Goal: Information Seeking & Learning: Check status

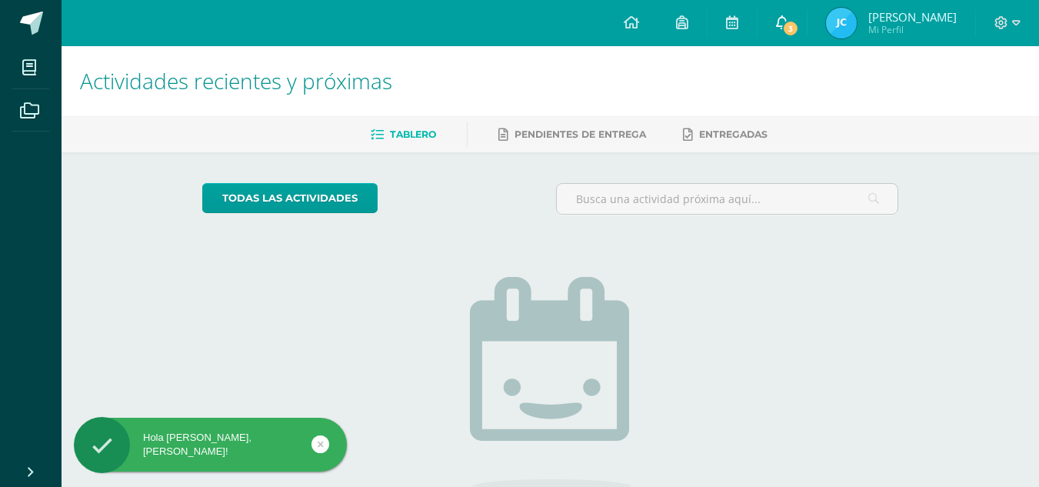
click at [785, 22] on span "3" at bounding box center [790, 28] width 17 height 17
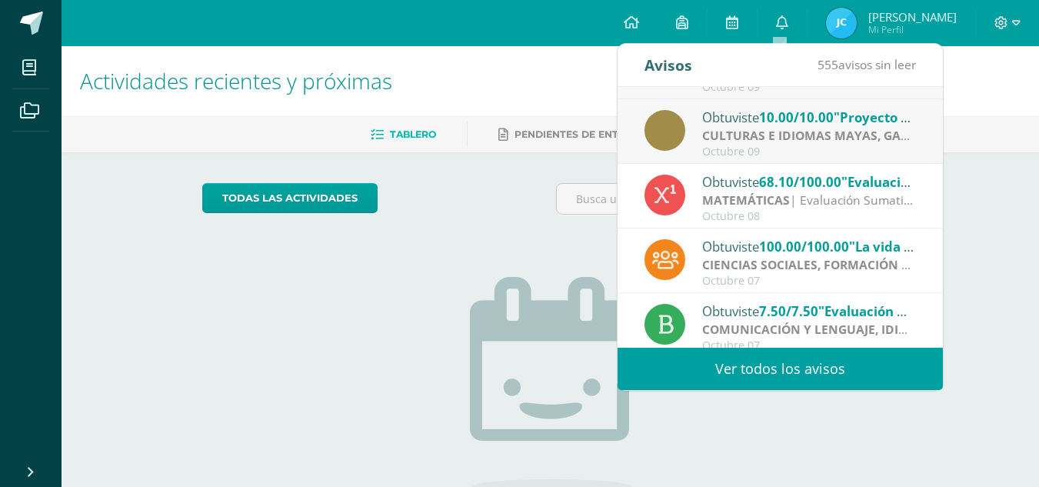
scroll to position [125, 0]
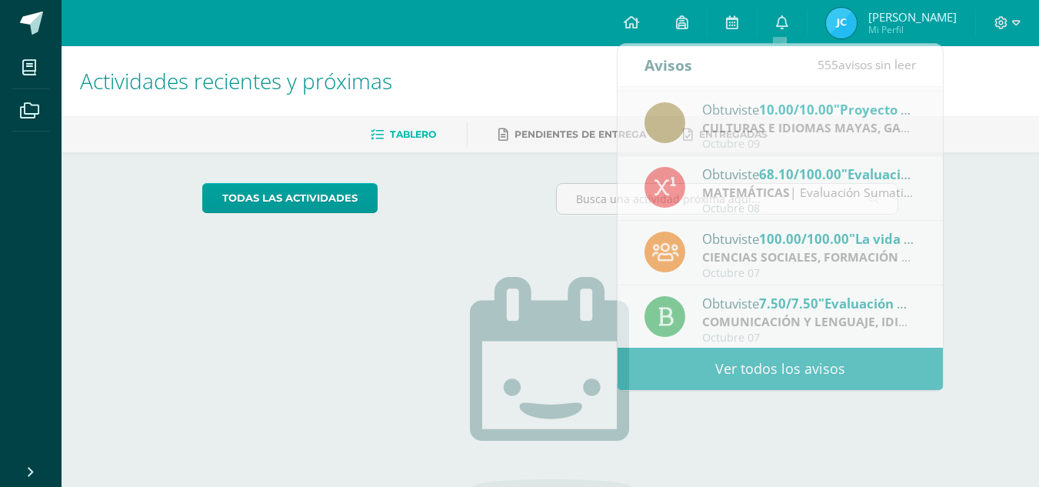
click at [1008, 119] on div "Tablero Pendientes de entrega Entregadas" at bounding box center [569, 134] width 1014 height 36
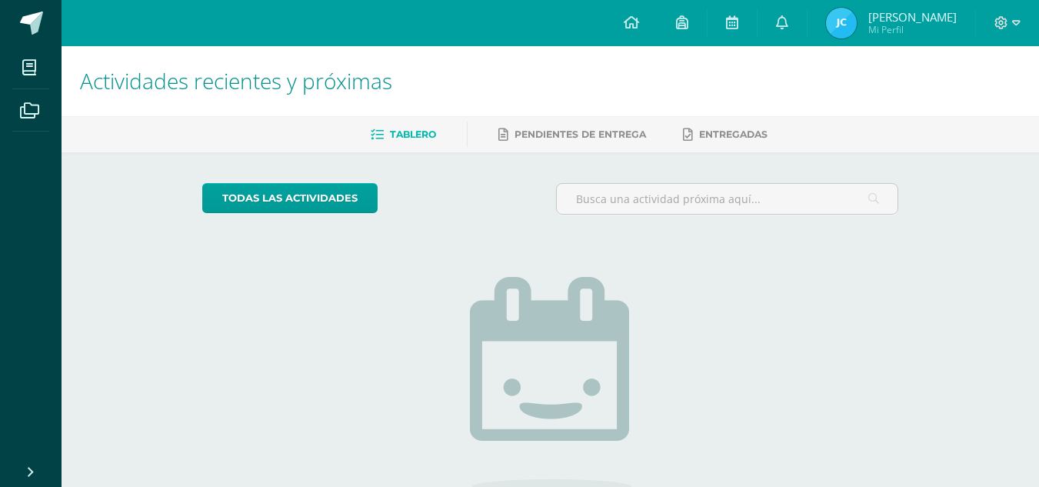
click at [850, 25] on img at bounding box center [841, 23] width 31 height 31
drag, startPoint x: 546, startPoint y: 75, endPoint x: 378, endPoint y: 105, distance: 170.3
click at [378, 105] on h1 "Actividades recientes y próximas" at bounding box center [550, 81] width 941 height 70
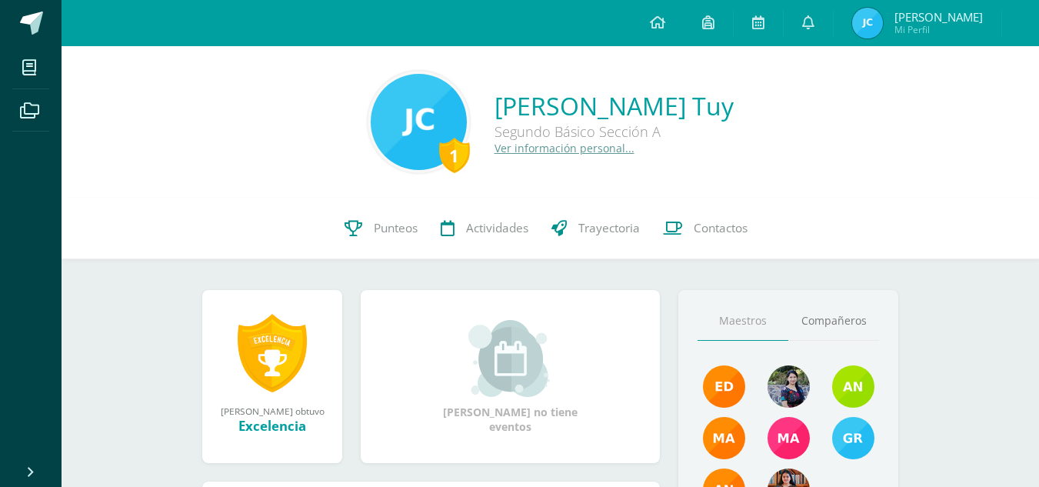
click at [628, 218] on link "Trayectoria" at bounding box center [596, 229] width 112 height 62
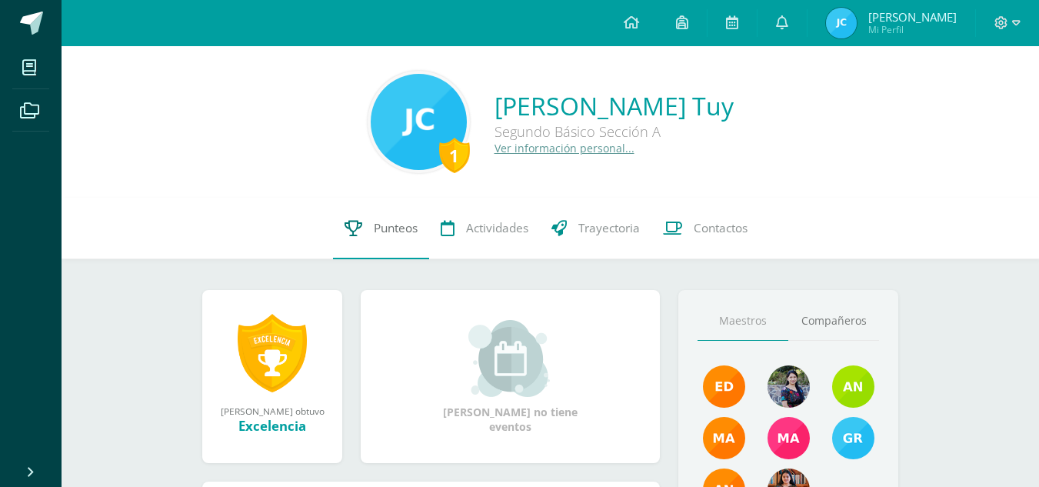
click at [398, 233] on span "Punteos" at bounding box center [396, 228] width 44 height 16
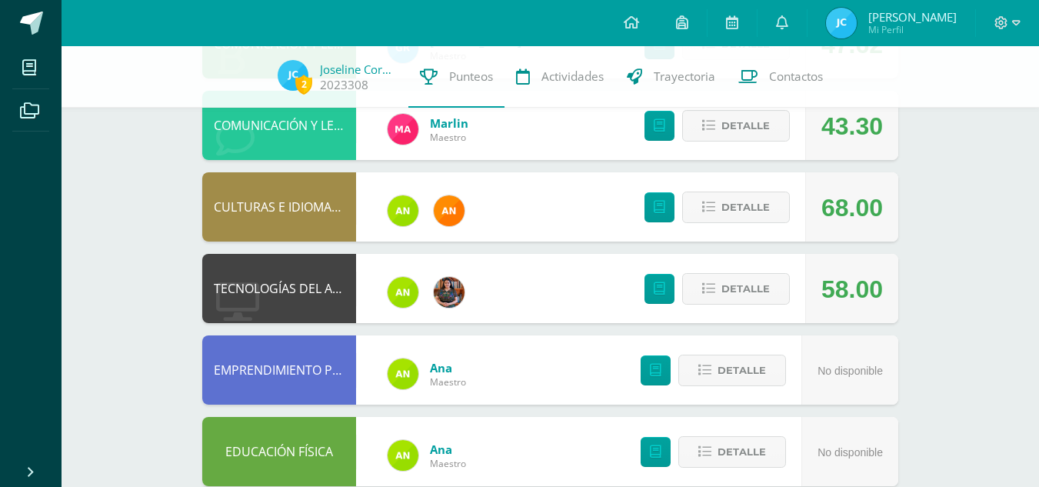
scroll to position [232, 0]
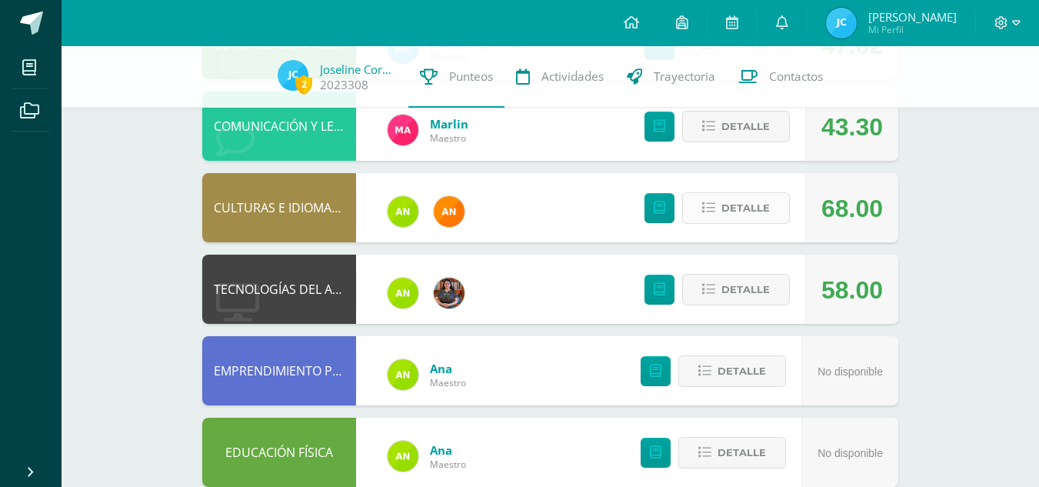
click at [731, 206] on span "Detalle" at bounding box center [745, 208] width 48 height 28
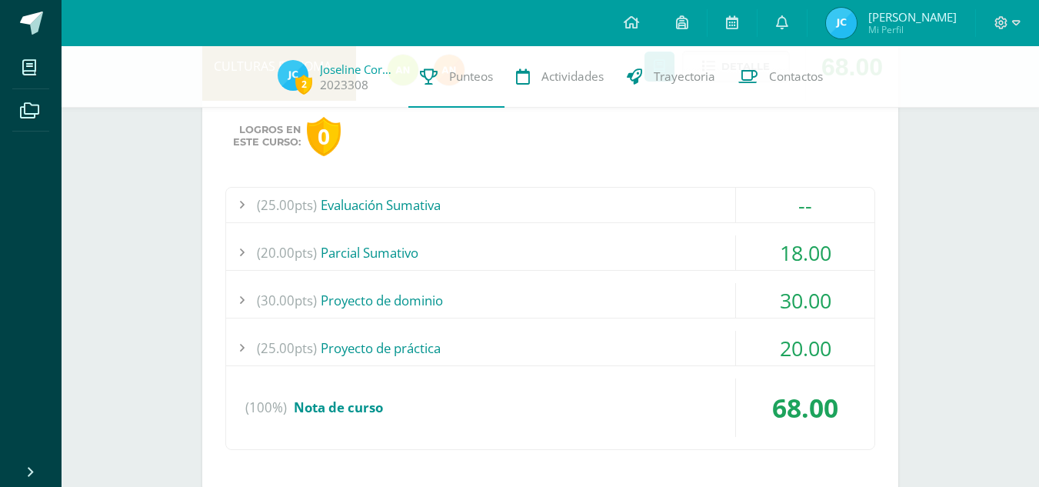
scroll to position [375, 0]
click at [599, 193] on div "(25.00pts) Evaluación Sumativa" at bounding box center [550, 204] width 648 height 35
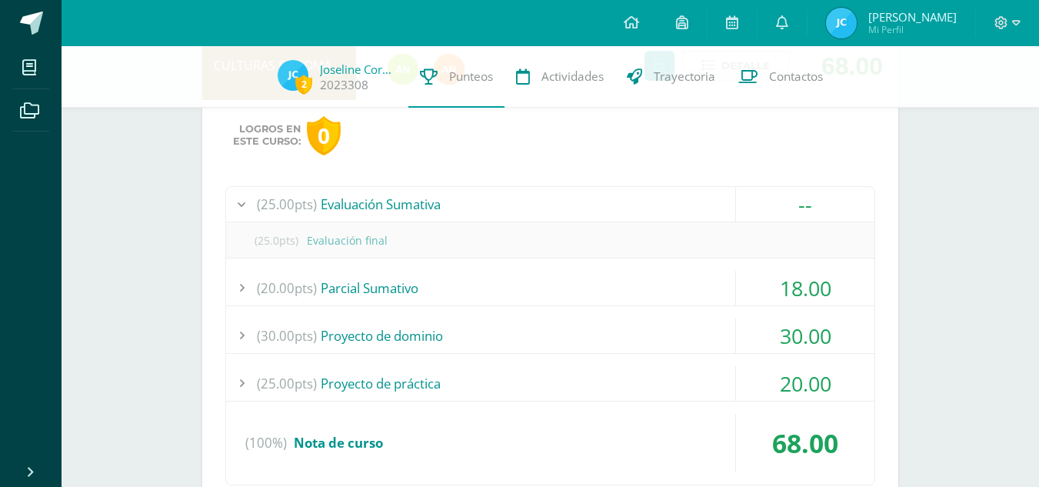
click at [599, 193] on div "(25.00pts) Evaluación Sumativa" at bounding box center [550, 204] width 648 height 35
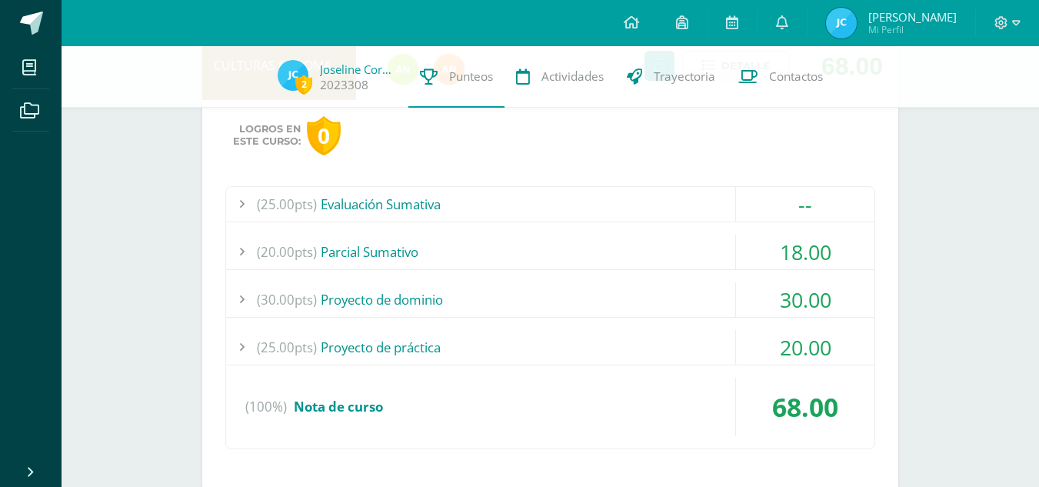
click at [601, 238] on div "(20.00pts) [GEOGRAPHIC_DATA]" at bounding box center [550, 252] width 648 height 35
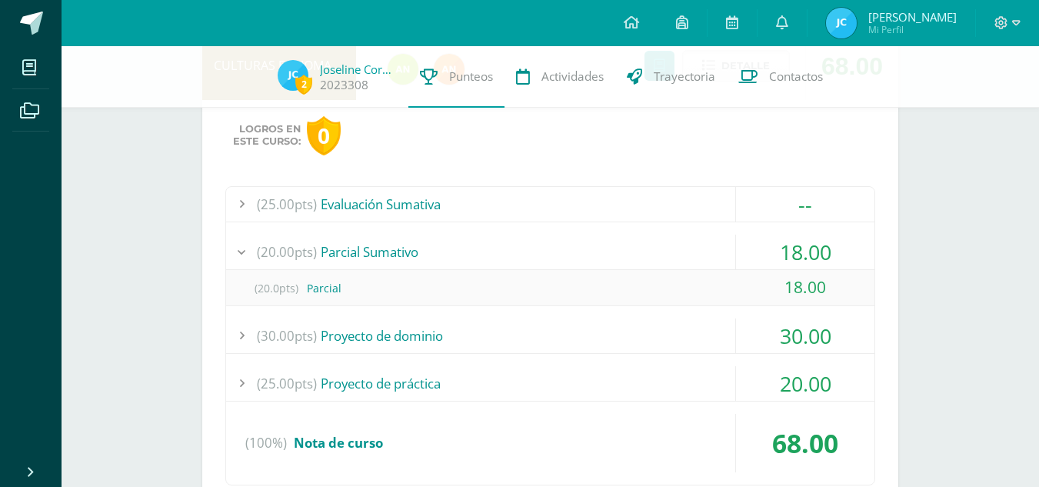
click at [601, 238] on div "(20.00pts) [GEOGRAPHIC_DATA]" at bounding box center [550, 252] width 648 height 35
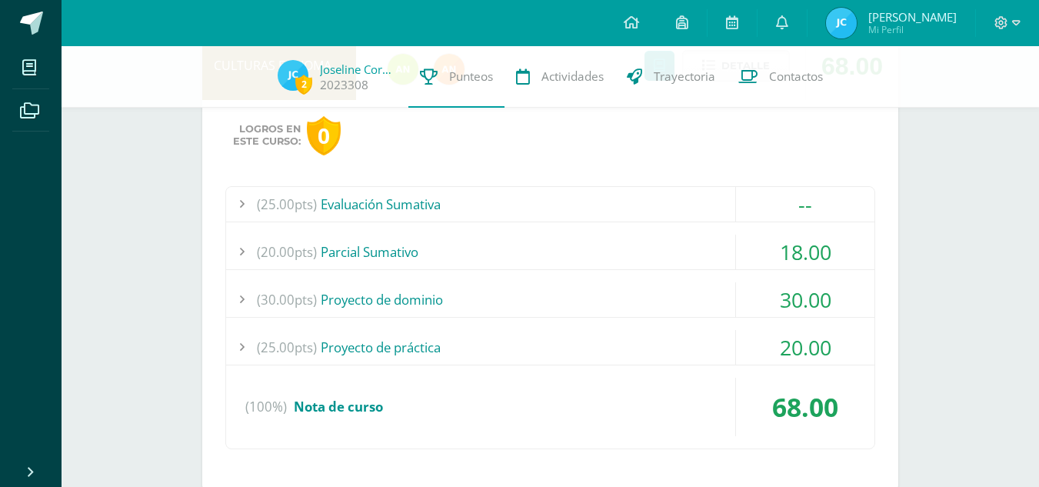
click at [602, 288] on div "(30.00pts) Proyecto de dominio" at bounding box center [550, 299] width 648 height 35
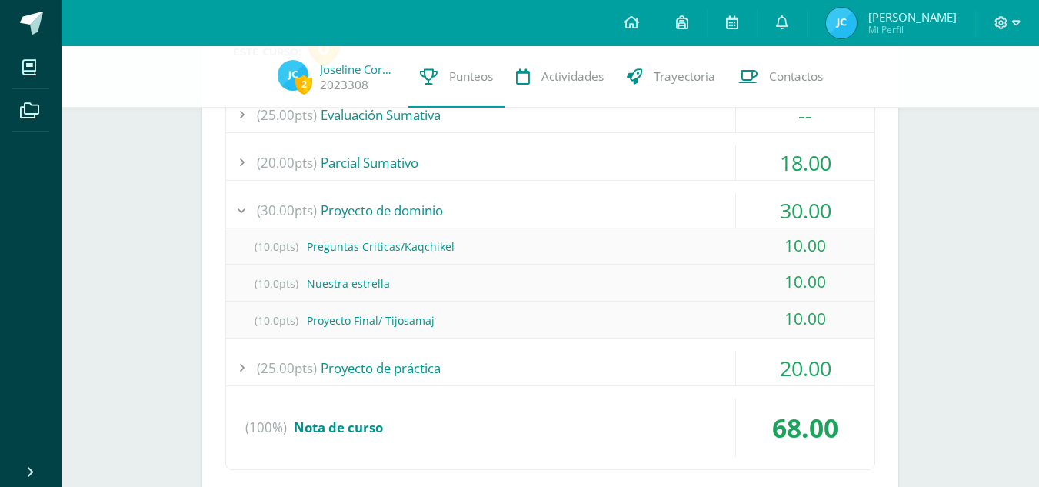
scroll to position [465, 0]
click at [601, 213] on div "(30.00pts) Proyecto de dominio" at bounding box center [550, 209] width 648 height 35
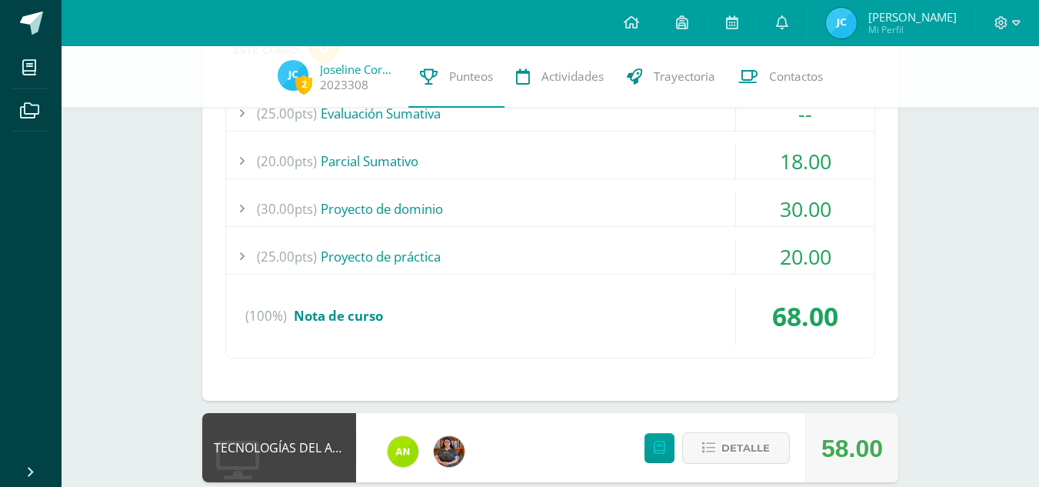
click at [598, 245] on div "(25.00pts) Proyecto de práctica" at bounding box center [550, 256] width 648 height 35
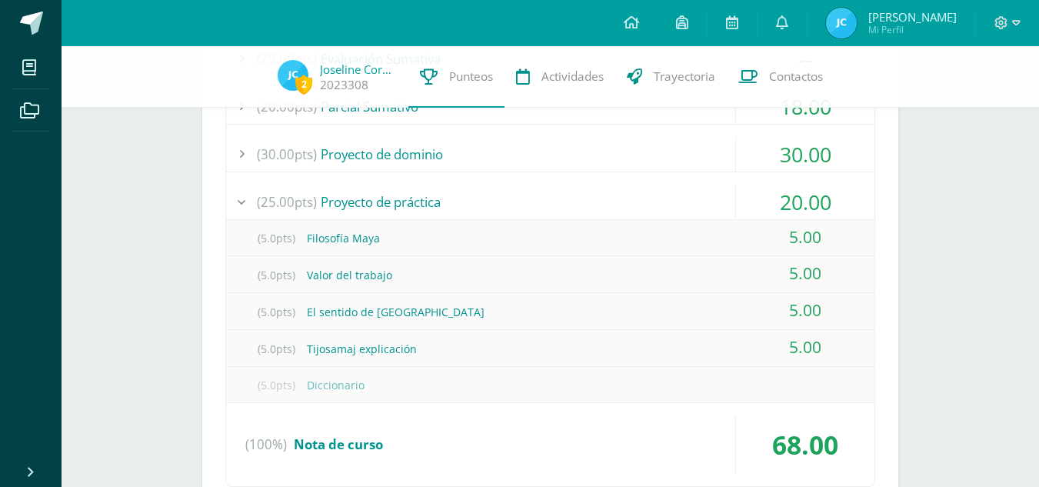
scroll to position [521, 0]
click at [578, 213] on div "(25.00pts) Proyecto de práctica" at bounding box center [550, 201] width 648 height 35
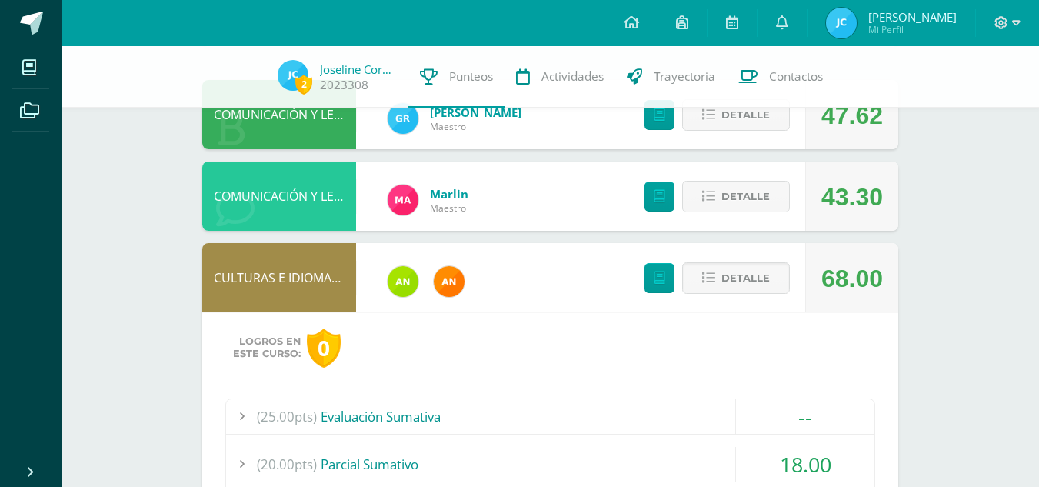
scroll to position [182, 0]
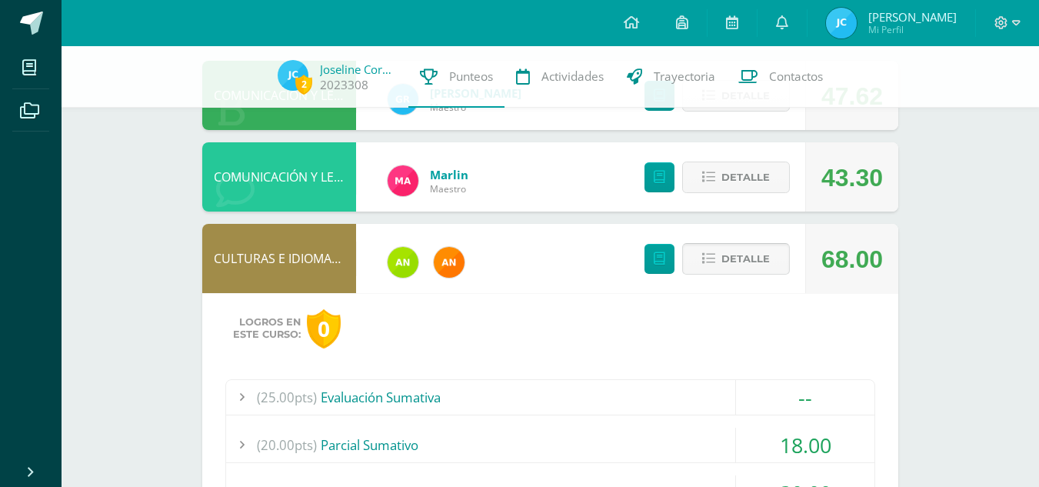
click at [789, 252] on button "Detalle" at bounding box center [736, 259] width 108 height 32
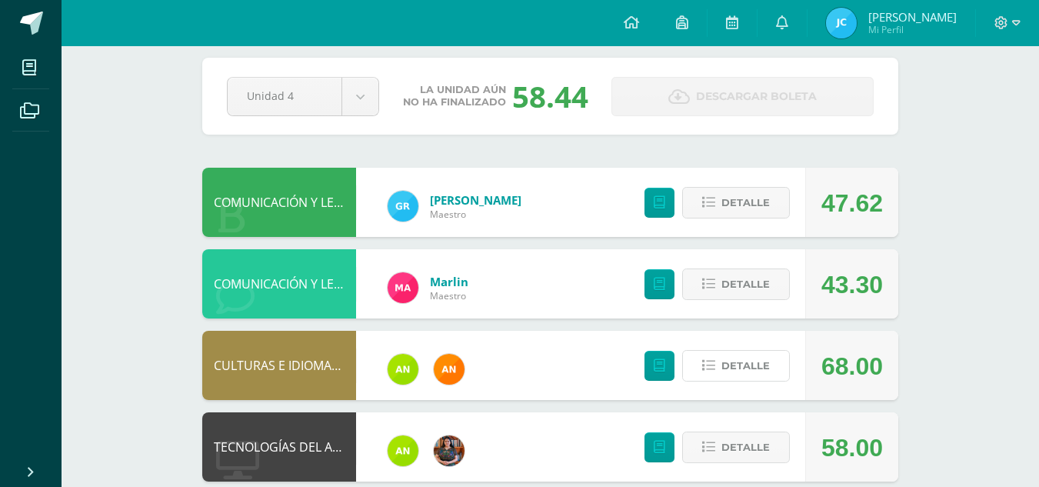
scroll to position [0, 0]
